Goal: Navigation & Orientation: Find specific page/section

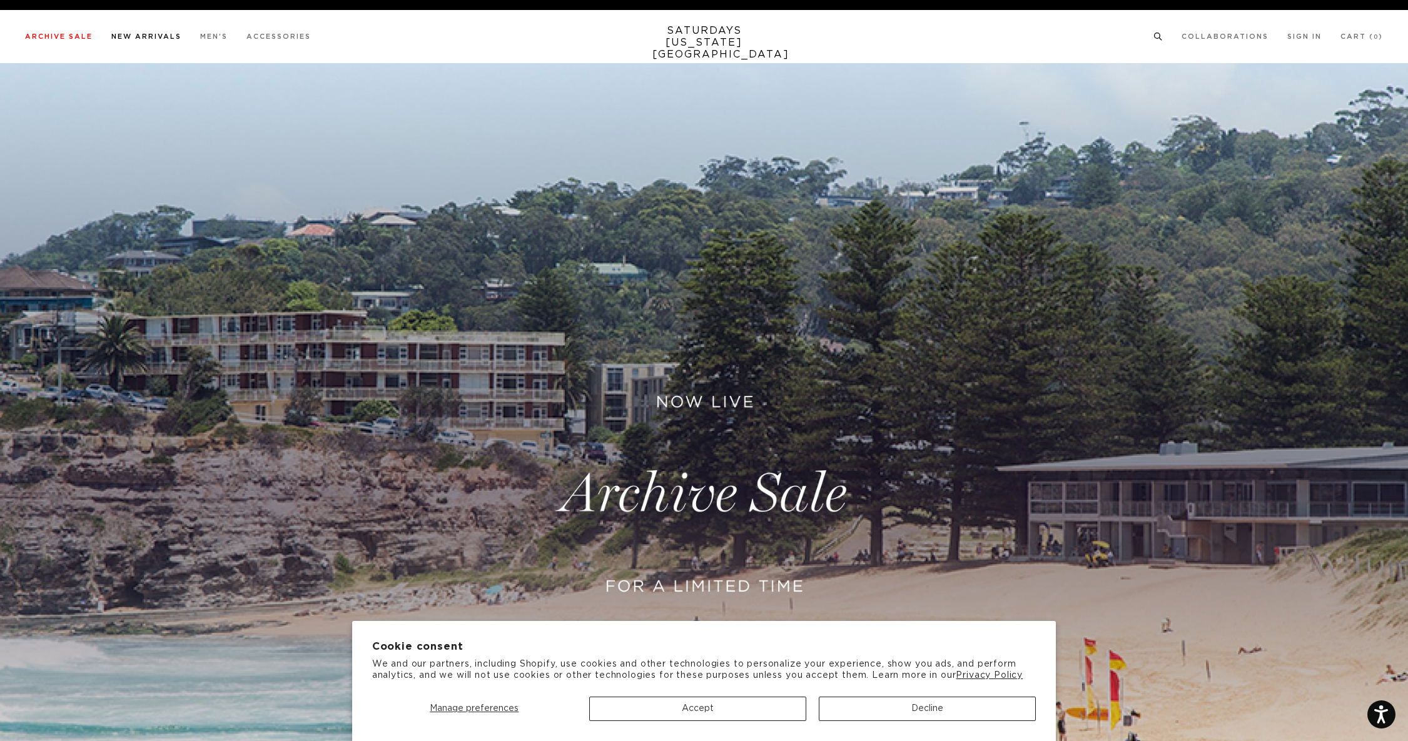
click at [148, 40] on link "New Arrivals" at bounding box center [146, 36] width 70 height 7
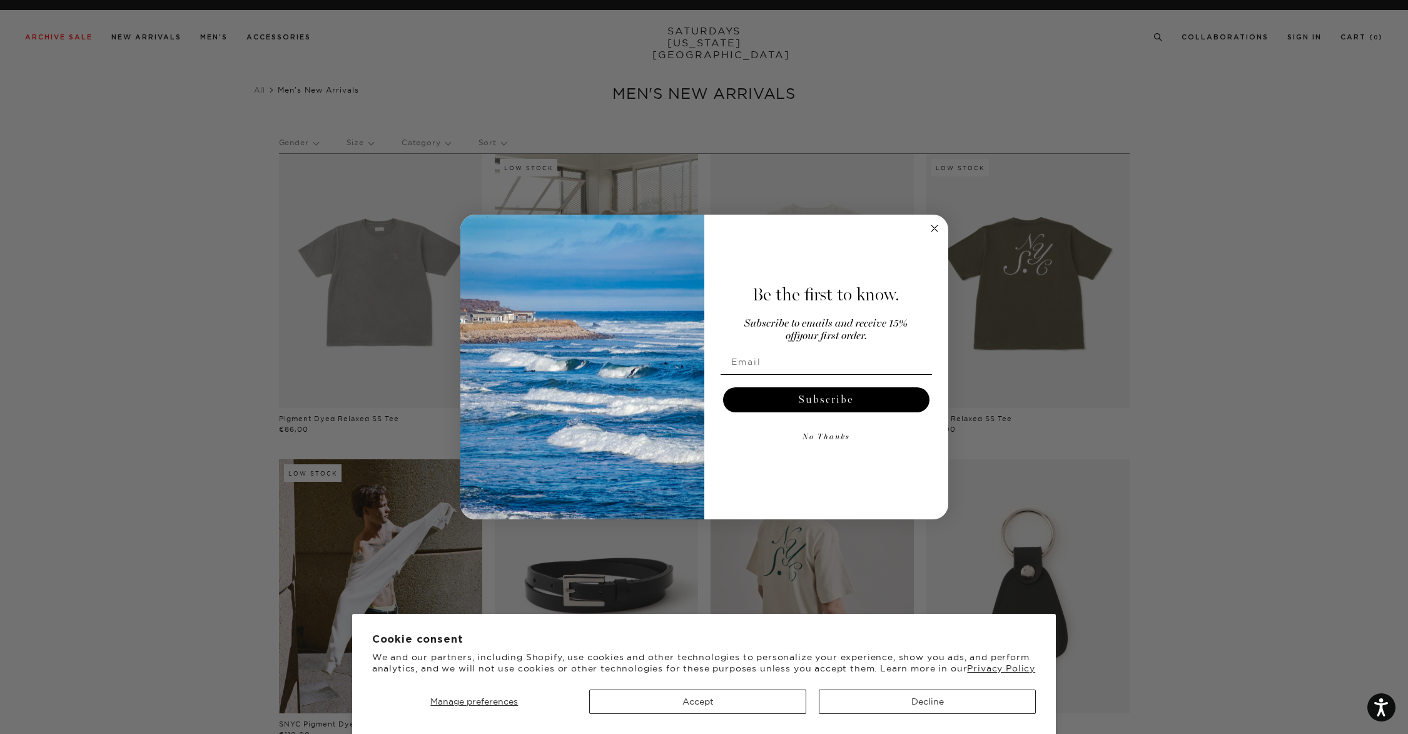
click at [941, 226] on form "Be the first to know. Subscribe to emails and receive 15% off your first order.…" at bounding box center [704, 366] width 488 height 305
click at [936, 226] on circle "Close dialog" at bounding box center [934, 228] width 14 height 14
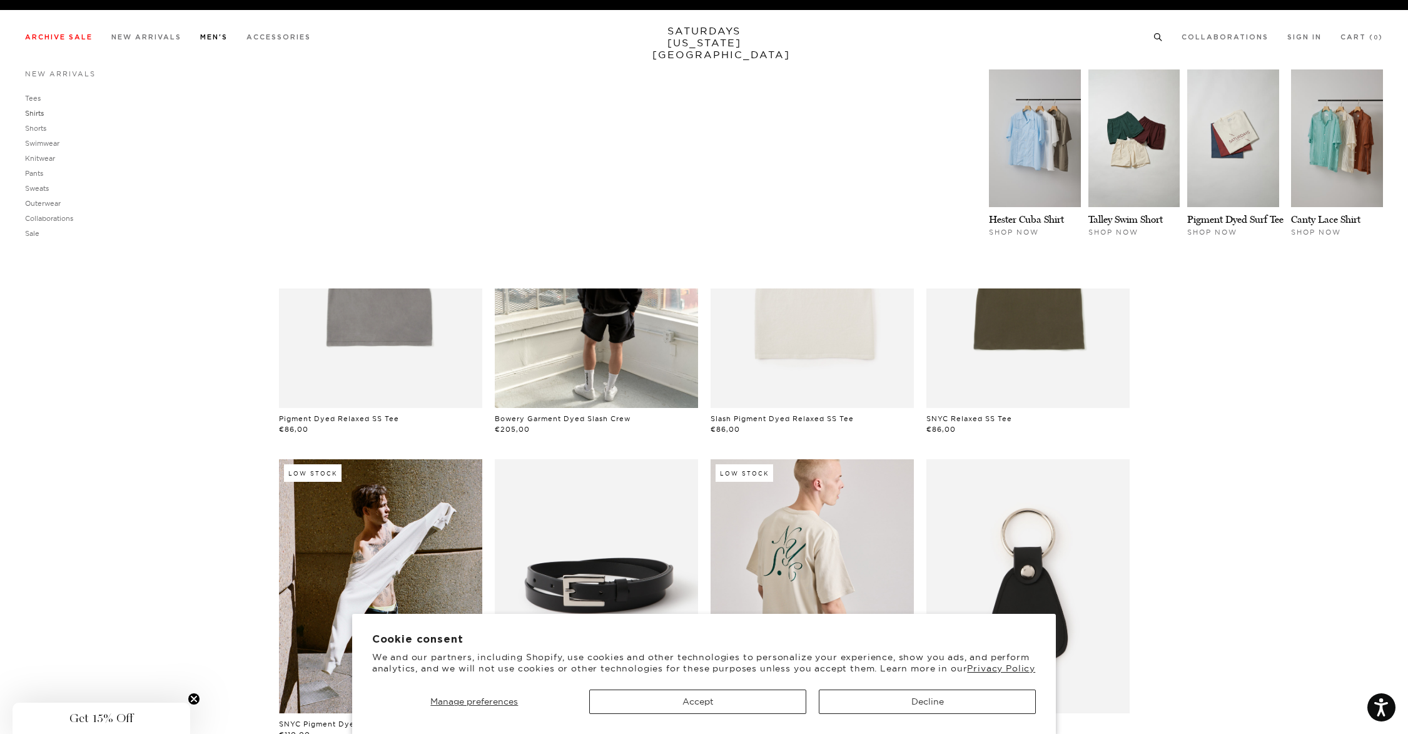
click at [43, 111] on link "Shirts" at bounding box center [34, 113] width 19 height 9
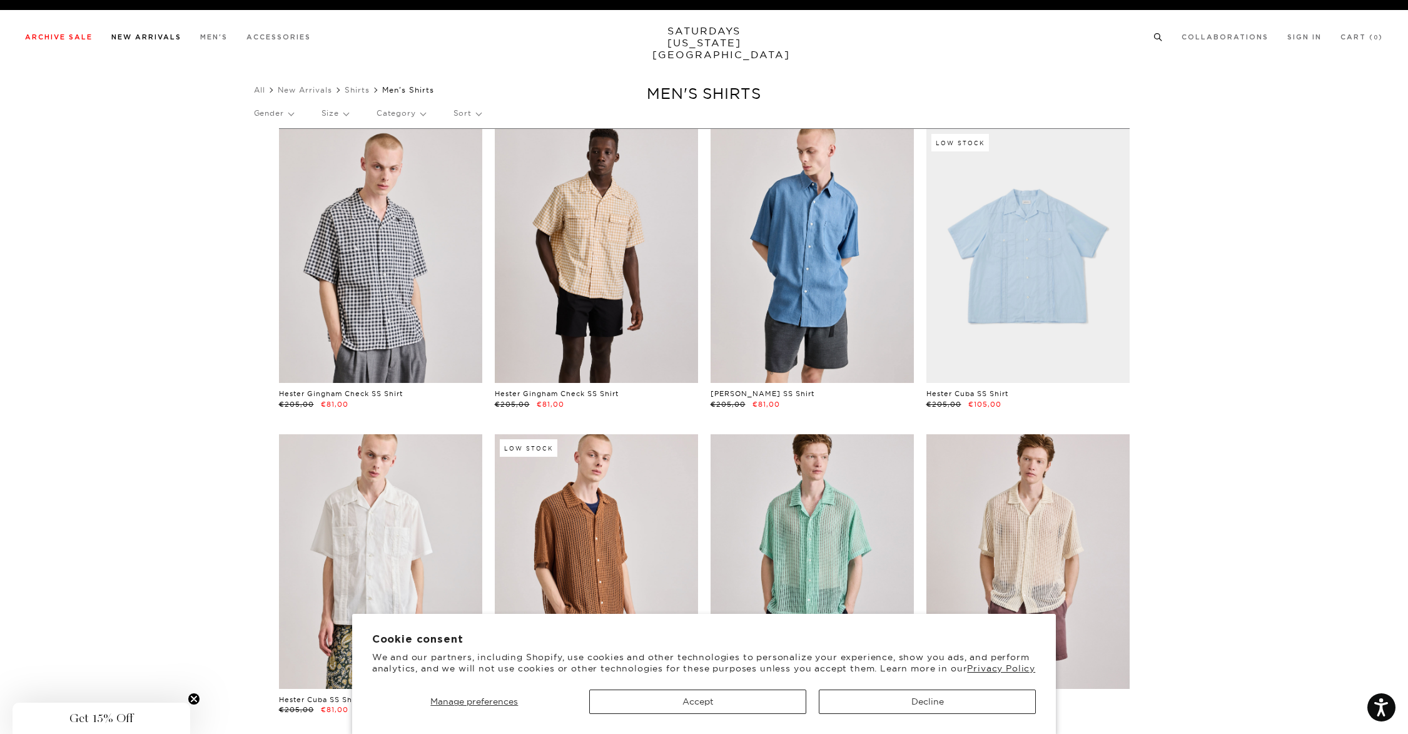
click at [141, 38] on link "New Arrivals" at bounding box center [146, 37] width 70 height 7
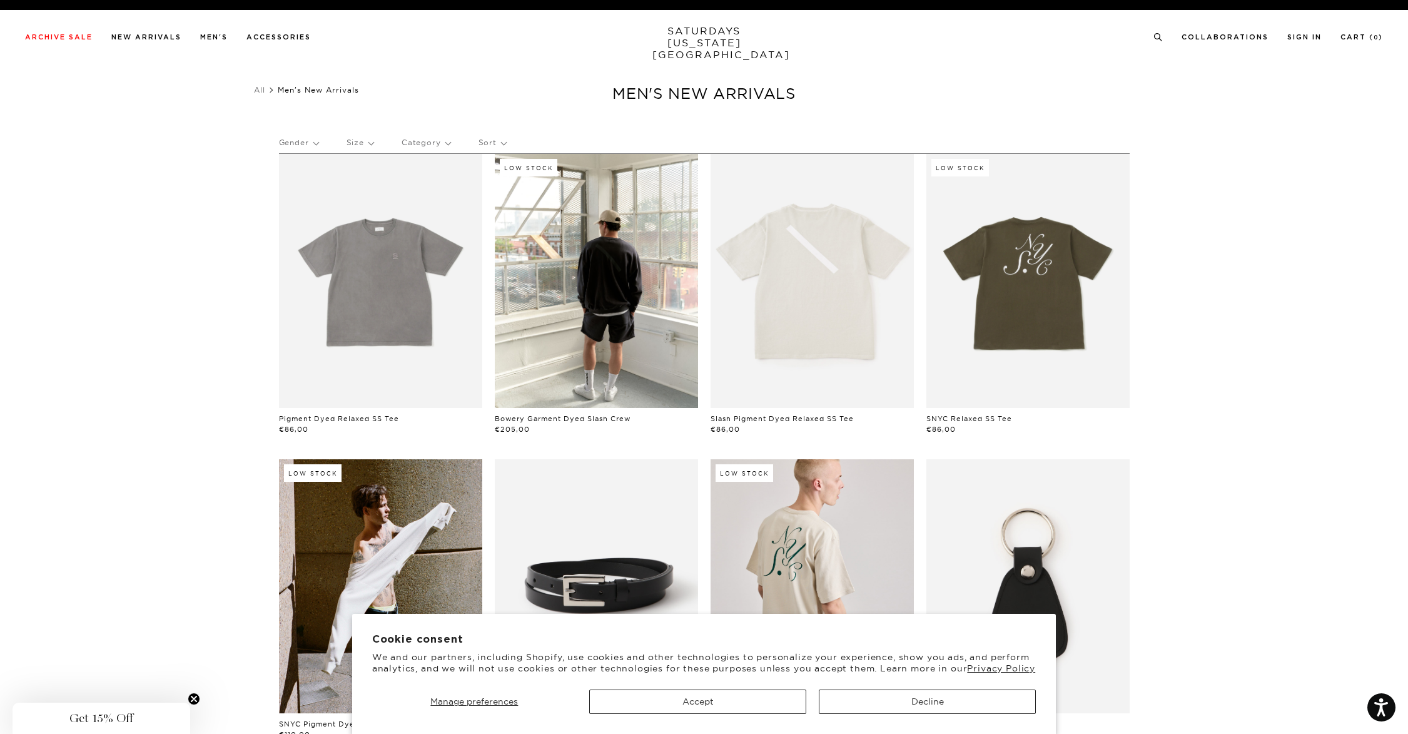
click at [410, 145] on p "Category" at bounding box center [425, 142] width 49 height 29
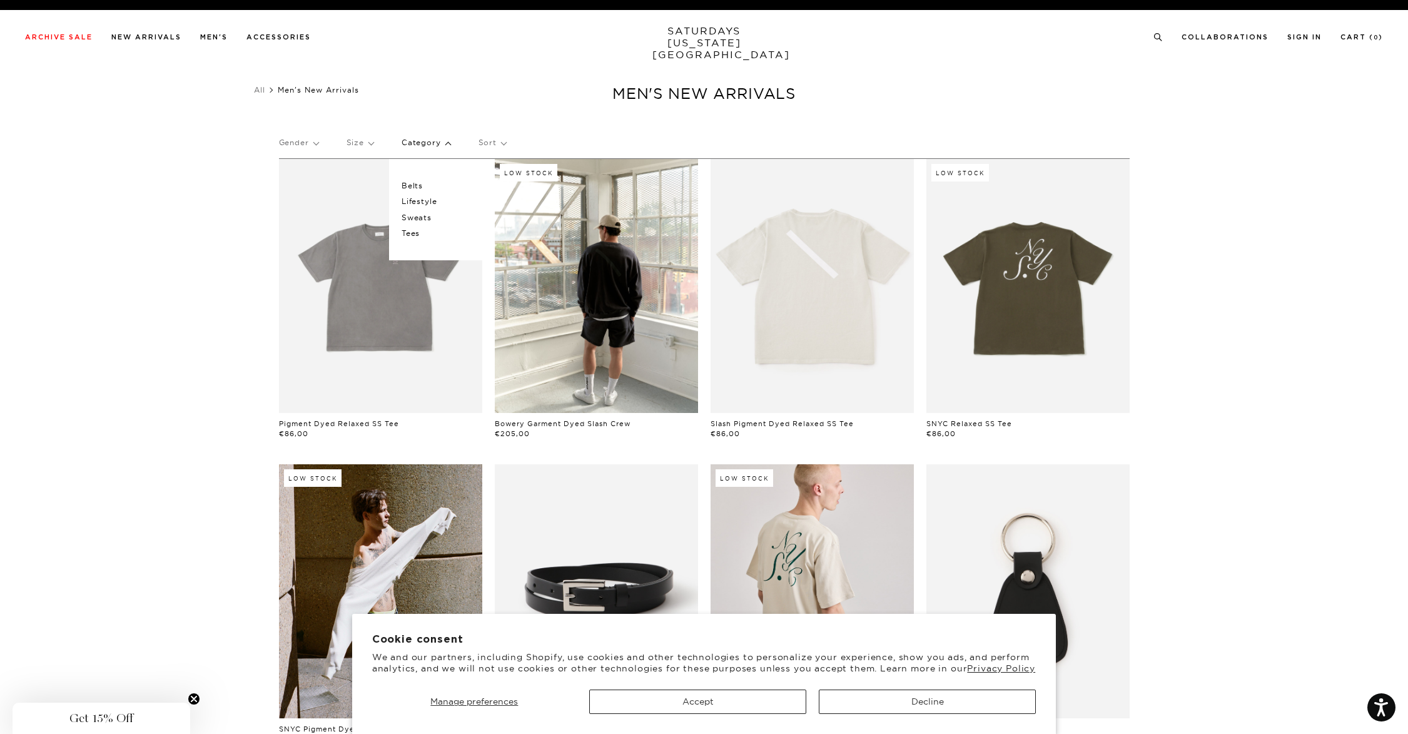
click at [605, 108] on div "Men's New Arrivals Gender Size Category Belts Lifestyle Sweats Tees Sort Pigmen…" at bounding box center [704, 707] width 1408 height 1414
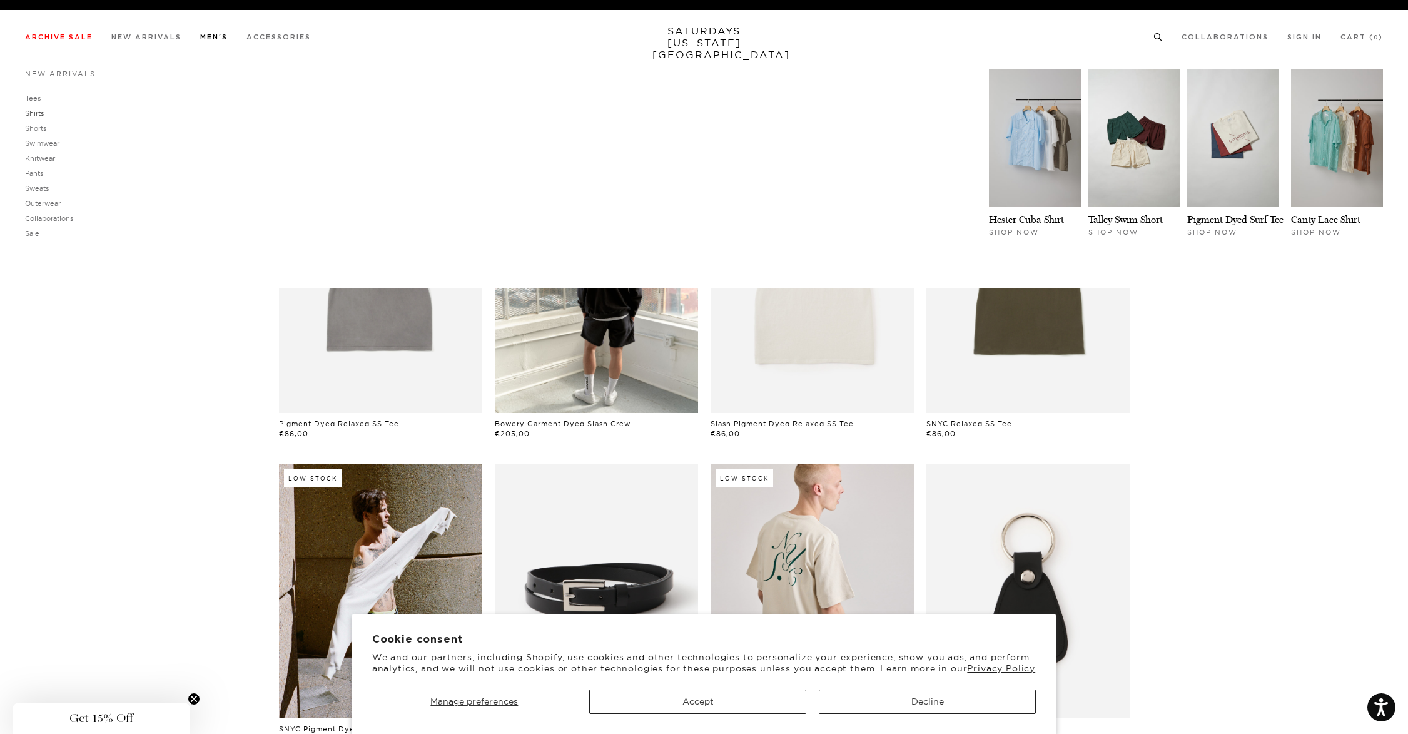
click at [34, 116] on link "Shirts" at bounding box center [34, 113] width 19 height 9
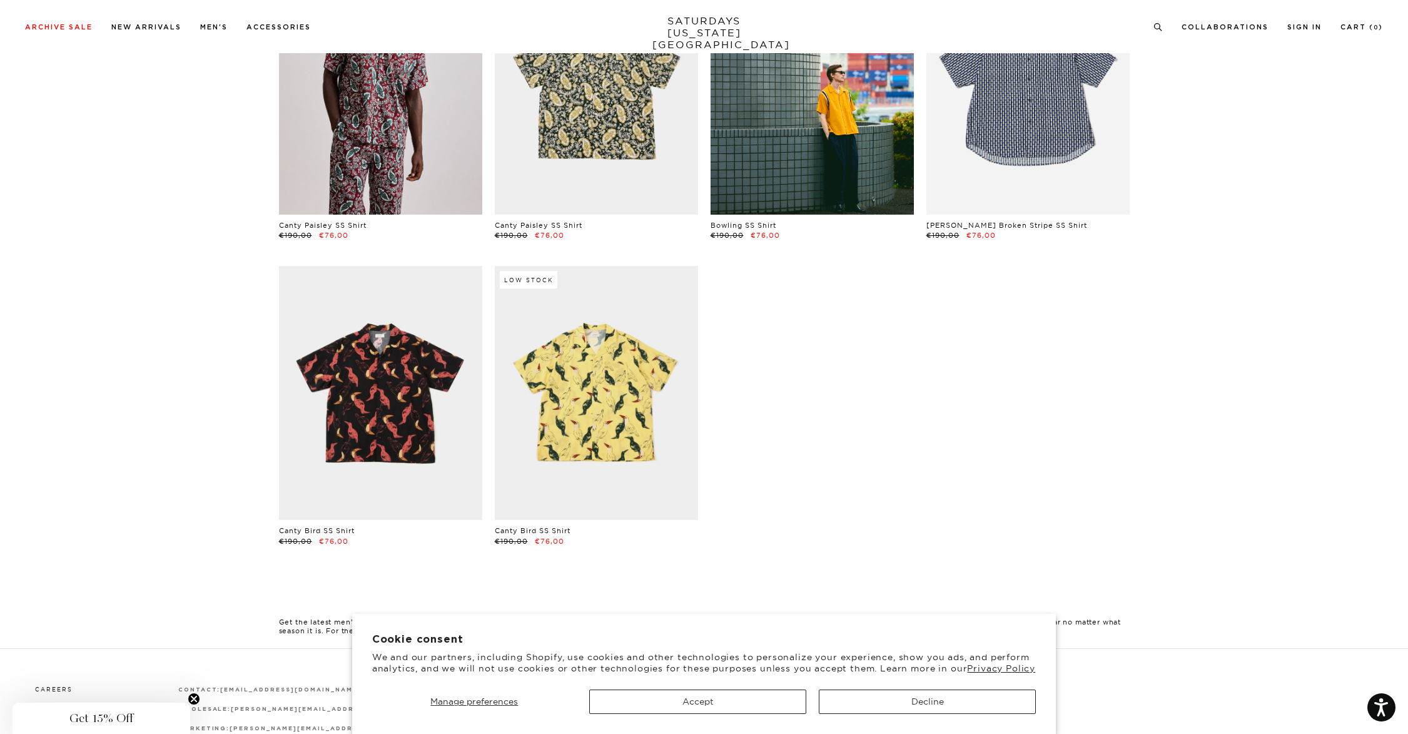
scroll to position [780, 0]
